Goal: Task Accomplishment & Management: Use online tool/utility

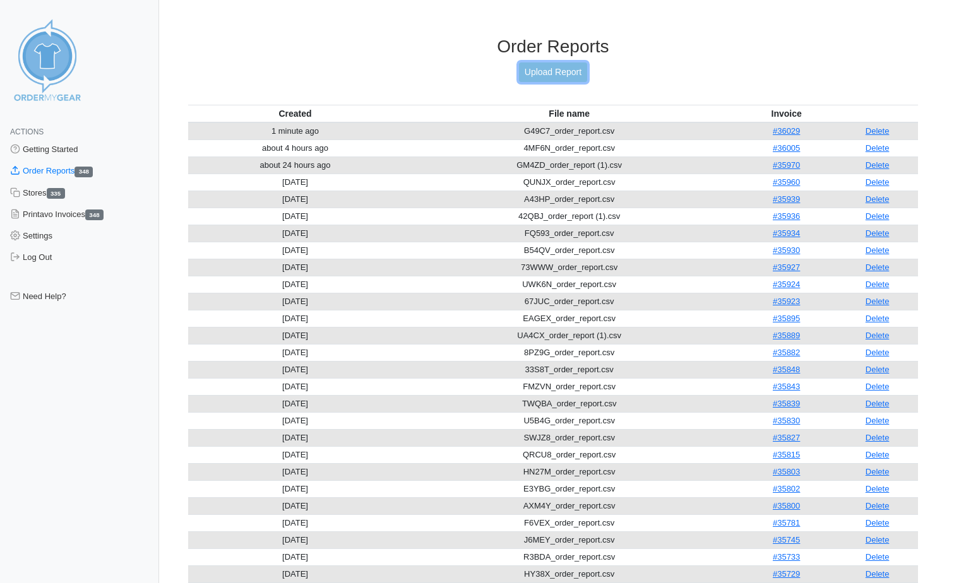
click at [535, 71] on link "Upload Report" at bounding box center [553, 73] width 68 height 20
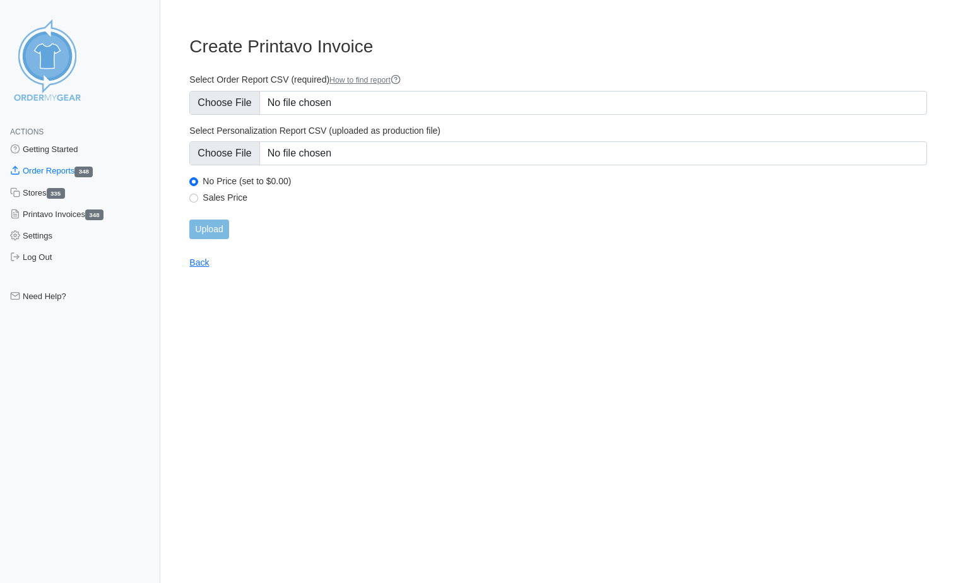
type input "C:\fakepath\YDJ7R_order_report.csv"
click at [220, 237] on input "Upload" at bounding box center [208, 230] width 39 height 20
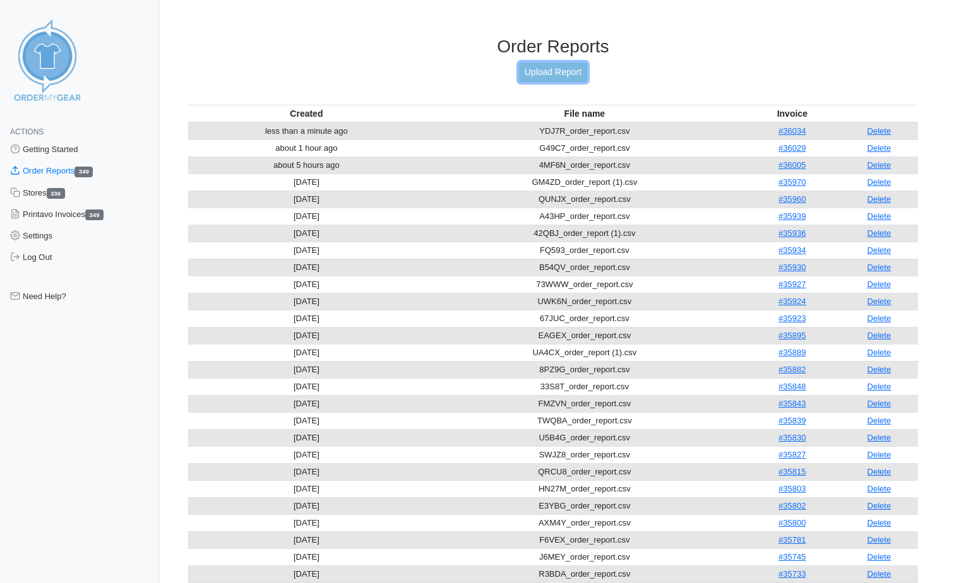
click at [570, 74] on link "Upload Report" at bounding box center [553, 73] width 68 height 20
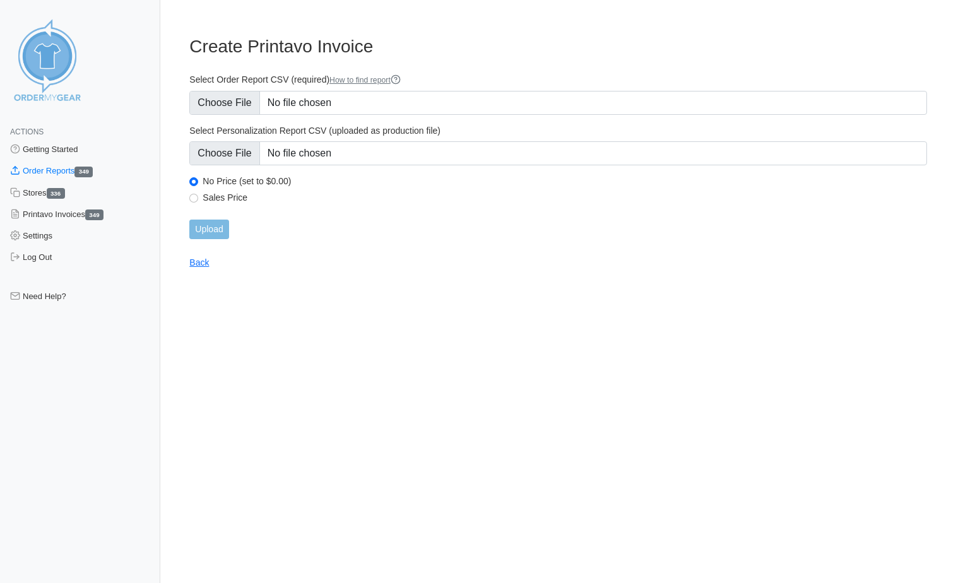
type input "C:\fakepath\AJWY4_order_report.csv"
click at [206, 224] on input "Upload" at bounding box center [208, 230] width 39 height 20
